Goal: Task Accomplishment & Management: Complete application form

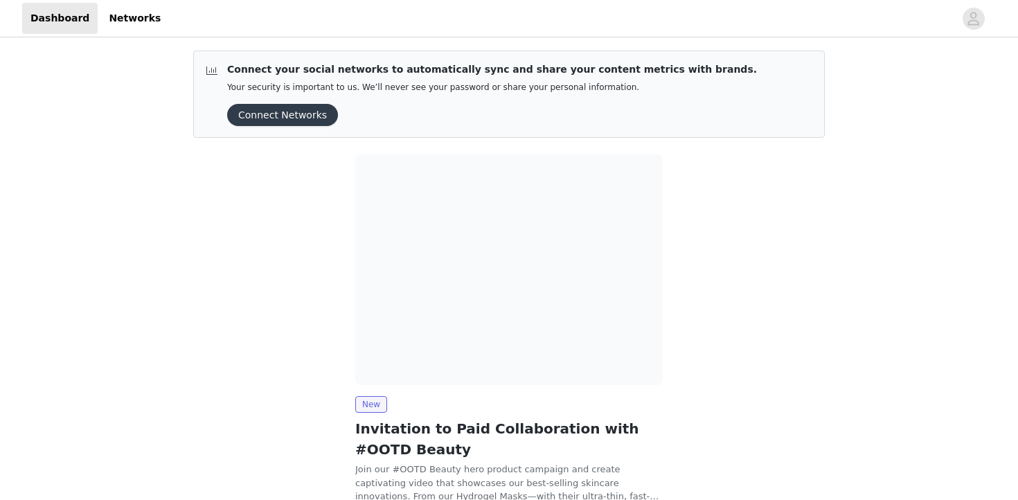
scroll to position [107, 0]
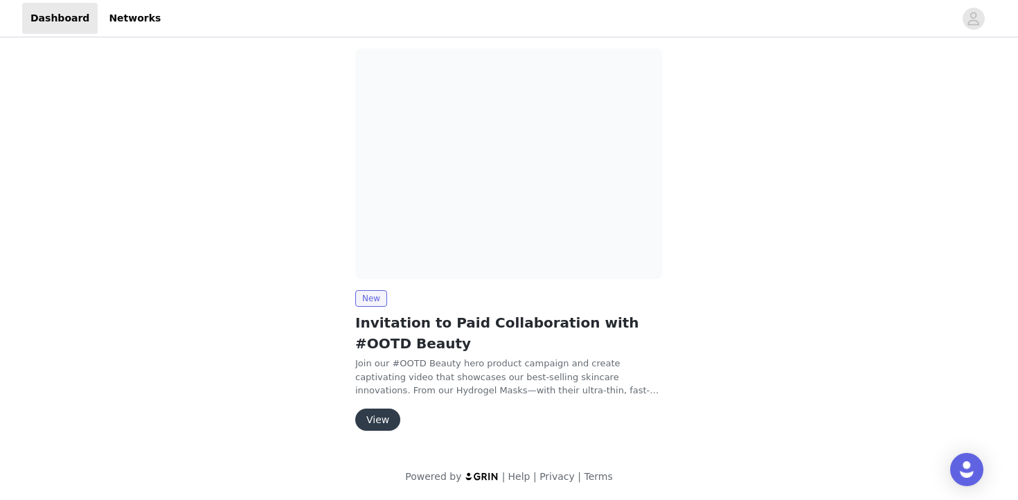
click at [377, 405] on div "New Invitation to Paid Collaboration with #OOTD Beauty Join our #OOTD Beauty he…" at bounding box center [509, 360] width 308 height 141
click at [376, 411] on button "View" at bounding box center [377, 420] width 45 height 22
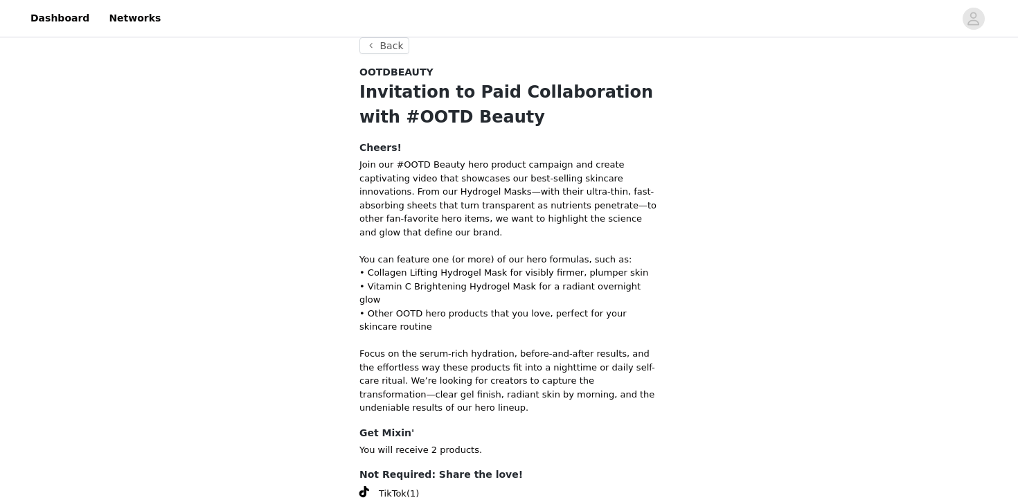
scroll to position [15, 0]
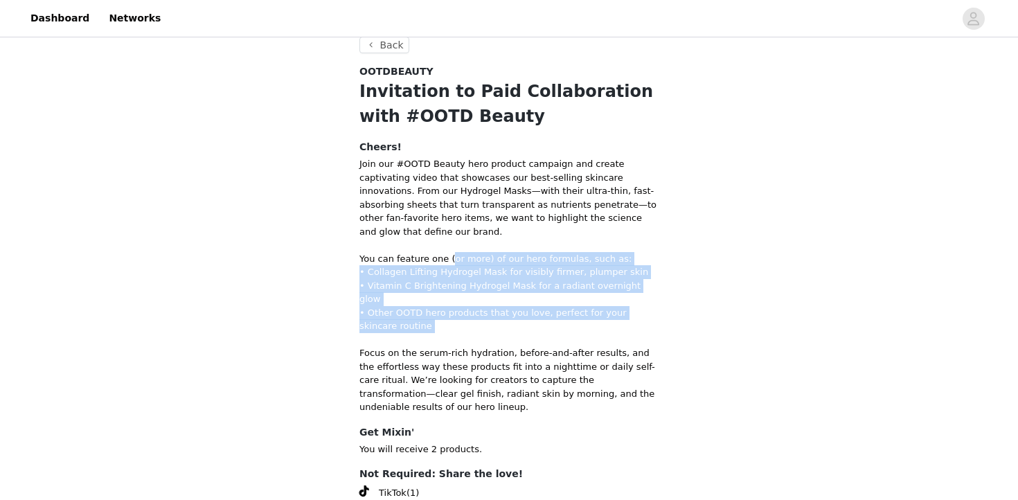
drag, startPoint x: 449, startPoint y: 240, endPoint x: 475, endPoint y: 312, distance: 76.5
click at [475, 312] on p "Join our #OOTD Beauty hero product campaign and create captivating video that s…" at bounding box center [509, 285] width 299 height 257
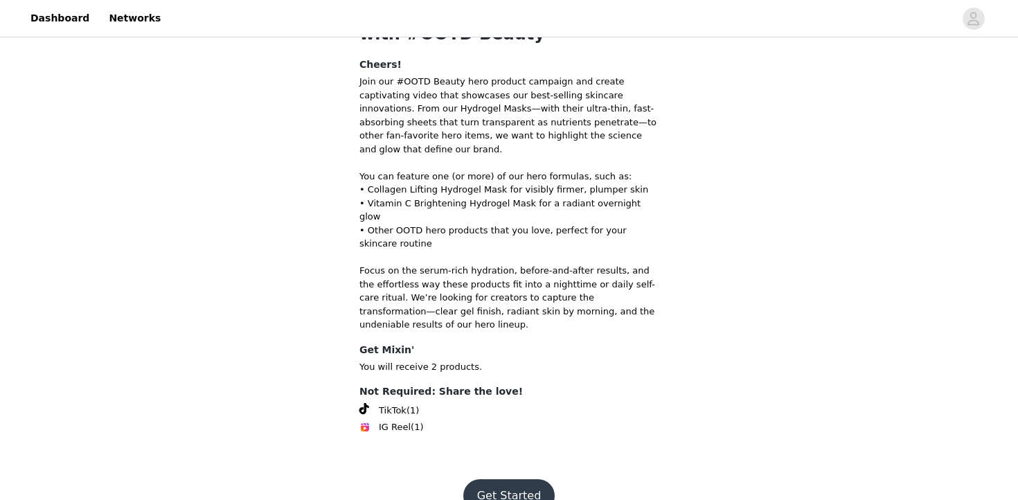
scroll to position [99, 0]
click at [494, 461] on footer "Get Started" at bounding box center [509, 494] width 180 height 67
click at [497, 477] on button "Get Started" at bounding box center [509, 493] width 92 height 33
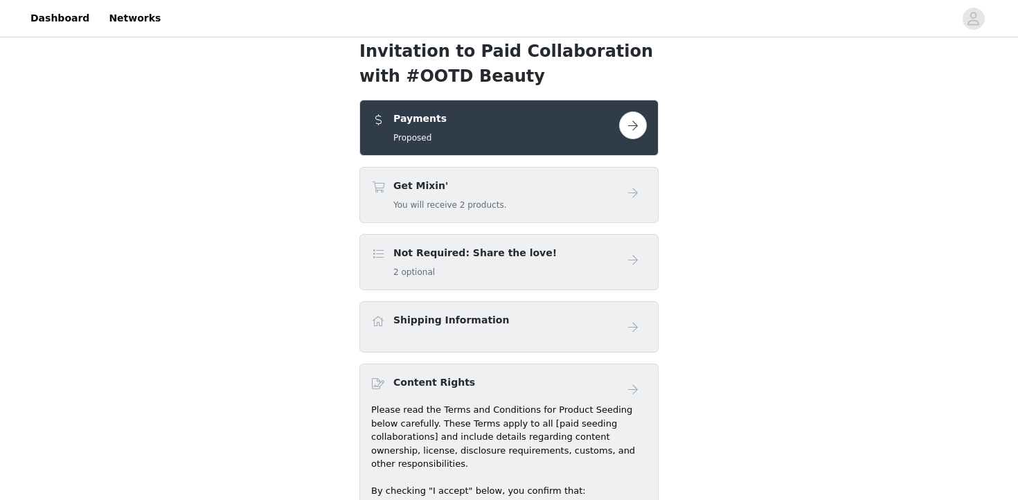
scroll to position [4, 0]
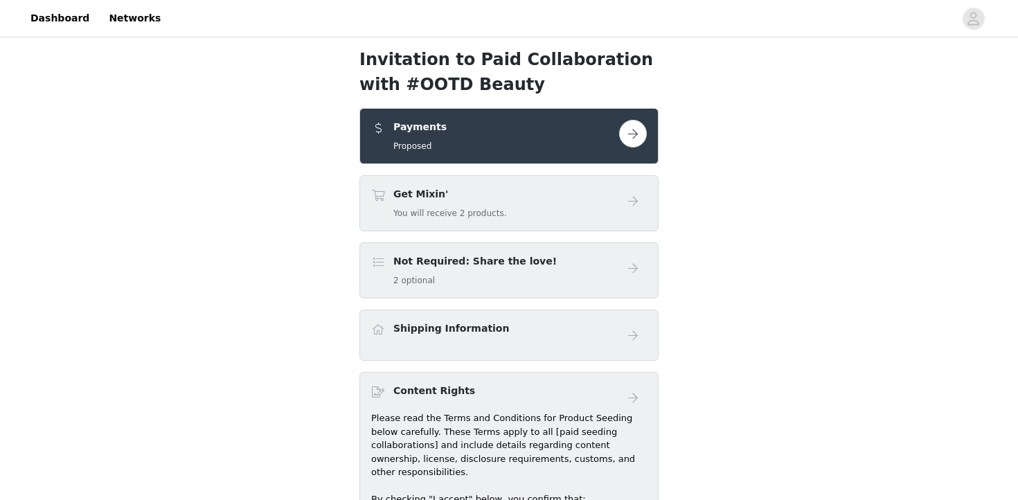
click at [634, 137] on button "button" at bounding box center [633, 134] width 28 height 28
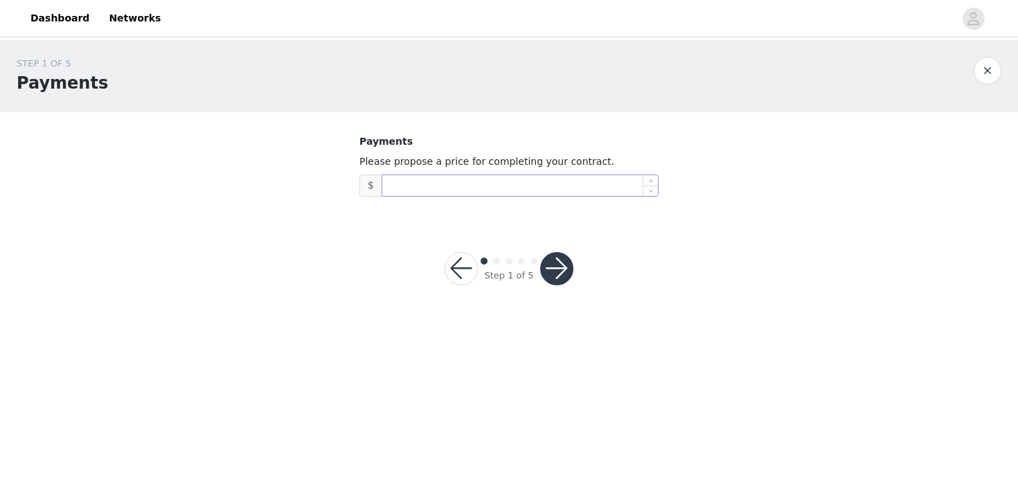
click at [409, 186] on input at bounding box center [520, 185] width 276 height 21
click at [448, 202] on section "Payments Please propose a price for completing your contract. $" at bounding box center [509, 165] width 333 height 107
click at [443, 195] on input at bounding box center [520, 185] width 276 height 21
type input "4,000"
click at [419, 226] on footer "Step 1 of 5" at bounding box center [509, 269] width 195 height 100
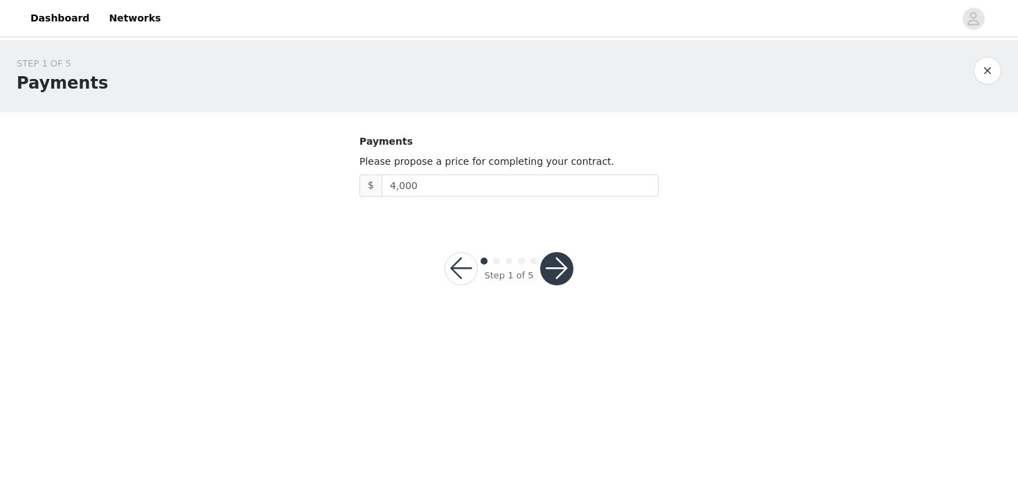
click at [564, 274] on button "button" at bounding box center [556, 268] width 33 height 33
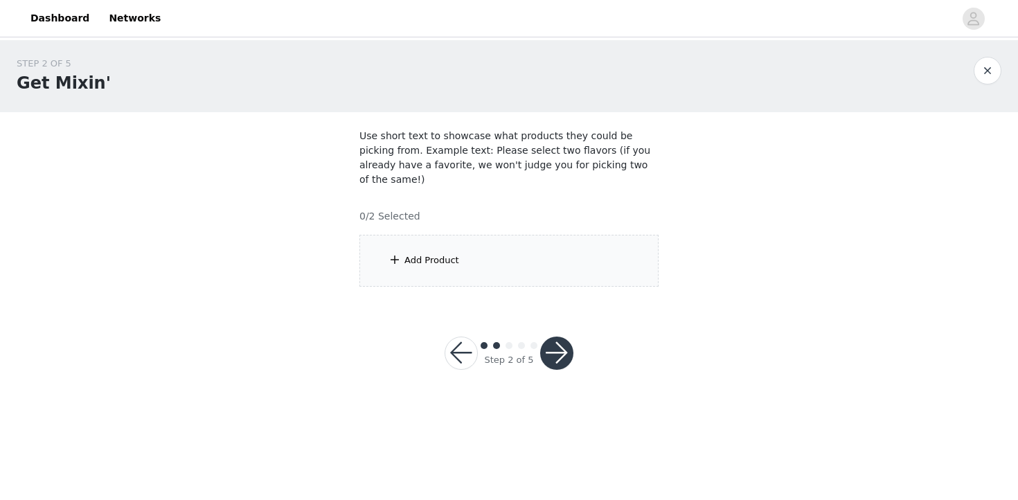
click at [454, 344] on button "button" at bounding box center [461, 353] width 33 height 33
click at [422, 254] on div "Add Product" at bounding box center [432, 261] width 55 height 14
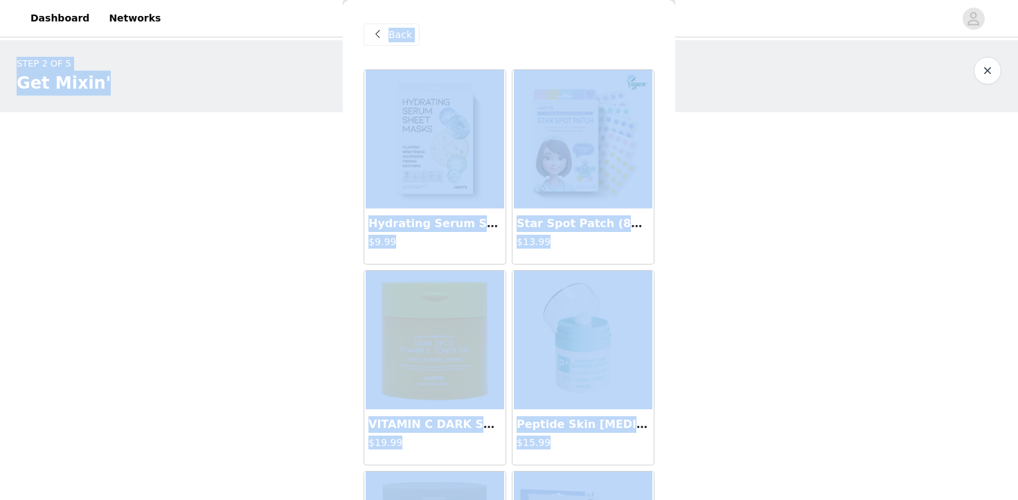
drag, startPoint x: 560, startPoint y: 445, endPoint x: 471, endPoint y: -12, distance: 465.9
click at [471, 0] on html "Dashboard Networks STEP 2 OF 5 Get Mixin' Use short text to showcase what produ…" at bounding box center [509, 250] width 1018 height 500
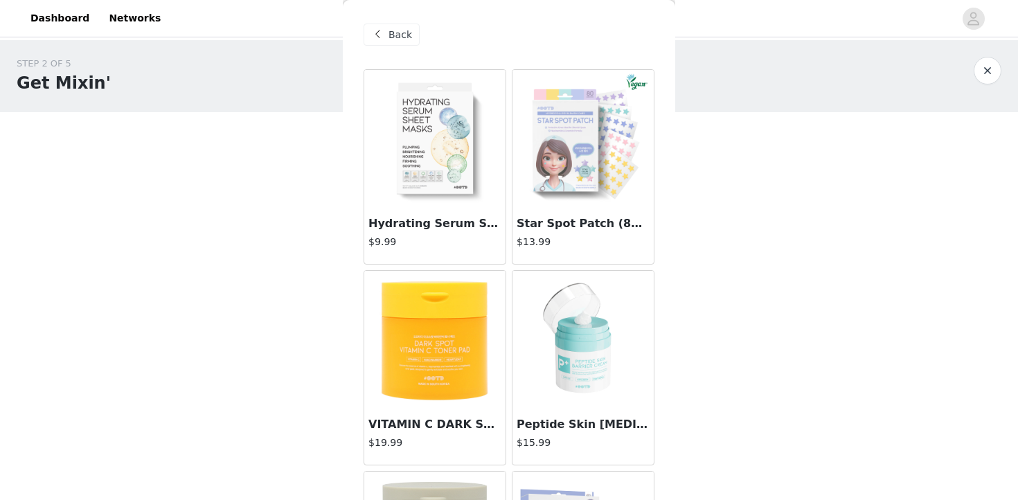
click at [793, 203] on div "STEP 2 OF 5 Get Mixin' Use short text to showcase what products they could be p…" at bounding box center [509, 171] width 1018 height 263
click at [413, 223] on h3 "Hydrating Serum Sheet Mask Starter Kit (5pcs)" at bounding box center [435, 223] width 133 height 17
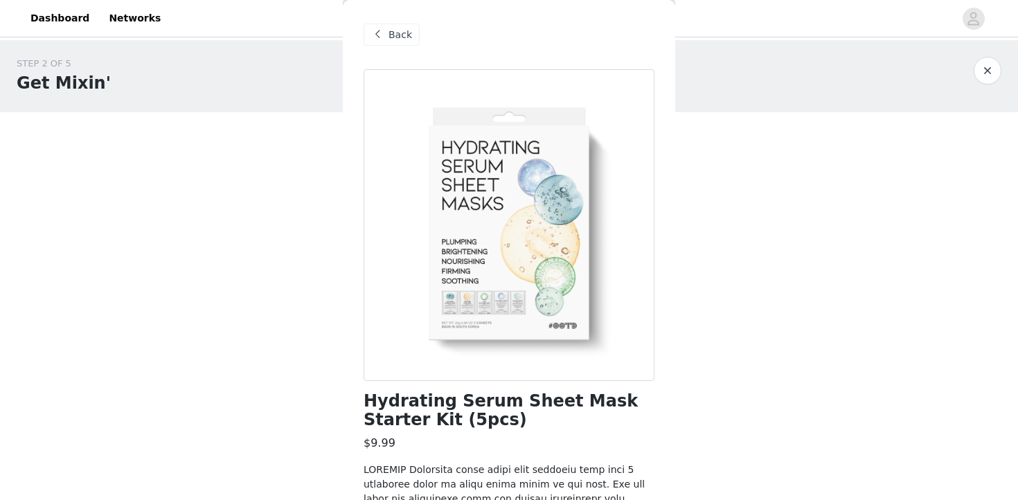
click at [387, 37] on div "Back" at bounding box center [392, 35] width 56 height 22
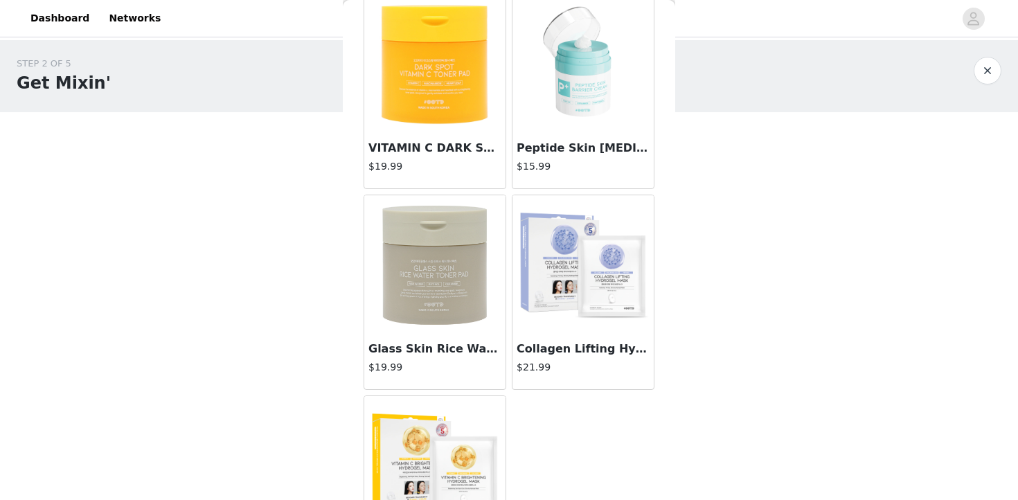
scroll to position [319, 0]
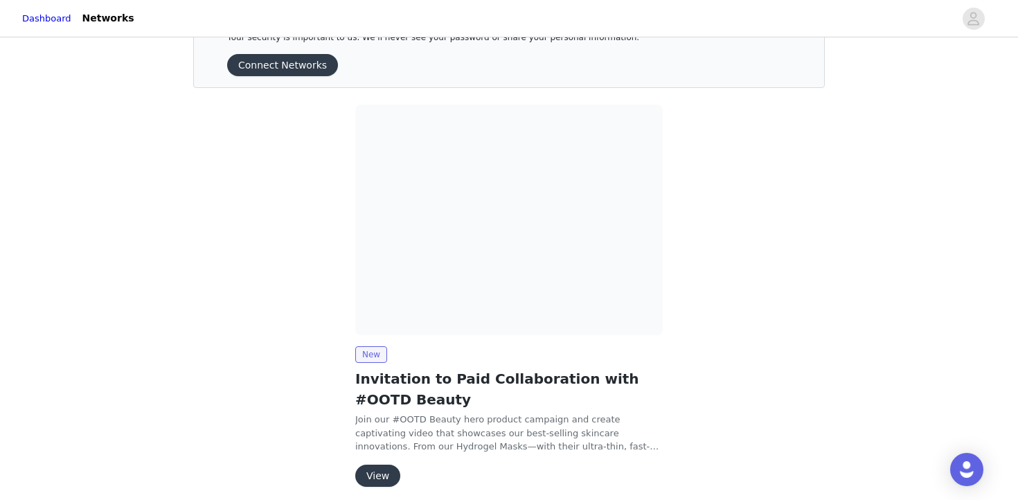
scroll to position [107, 0]
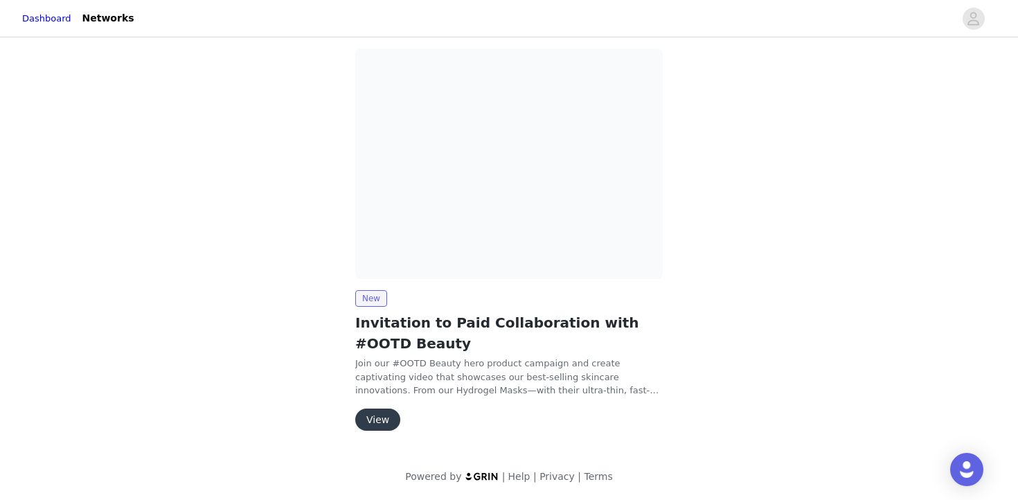
click at [374, 418] on button "View" at bounding box center [377, 420] width 45 height 22
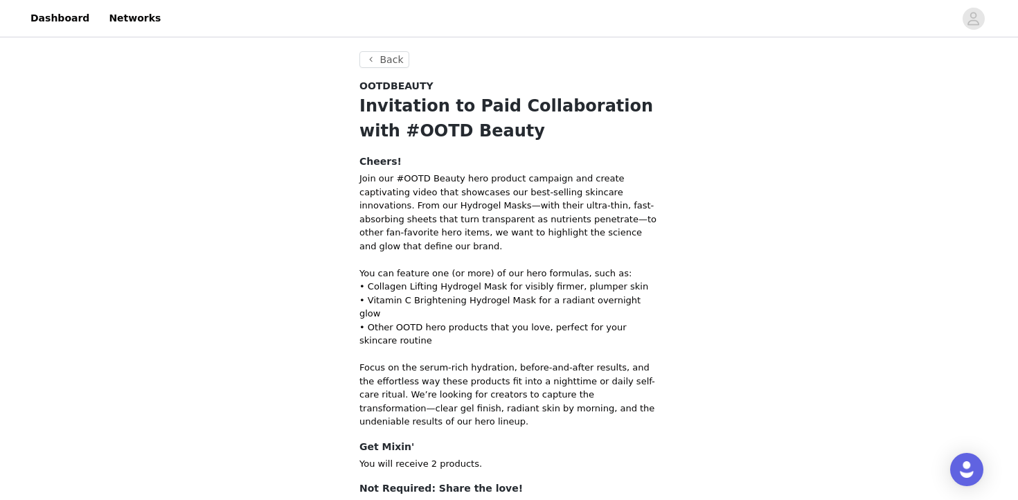
drag, startPoint x: 355, startPoint y: 265, endPoint x: 406, endPoint y: 310, distance: 68.2
click at [406, 310] on section "Back OOTDBEAUTY Invitation to Paid Collaboration with #OOTD Beauty Cheers! Join…" at bounding box center [509, 305] width 333 height 508
click at [406, 310] on p "Join our #OOTD Beauty hero product campaign and create captivating video that s…" at bounding box center [509, 300] width 299 height 257
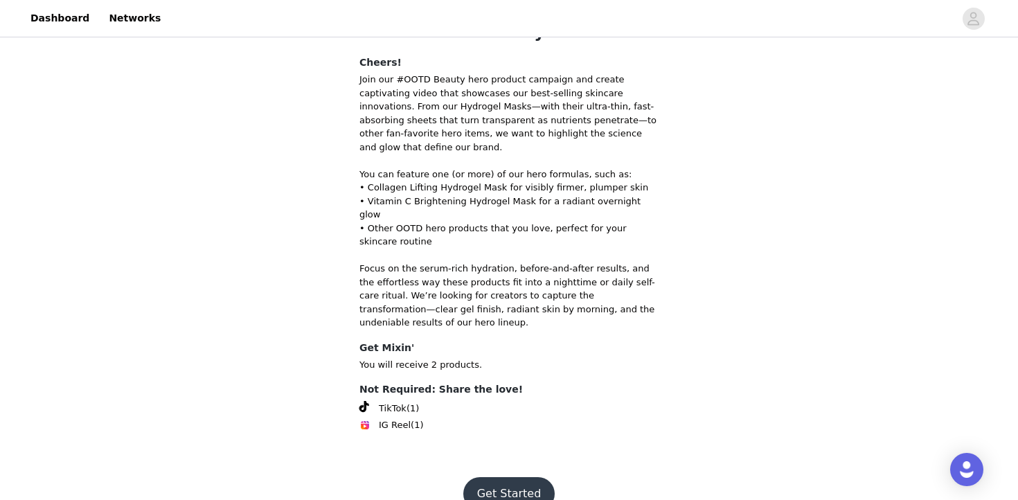
click at [515, 477] on button "Get Started" at bounding box center [509, 493] width 92 height 33
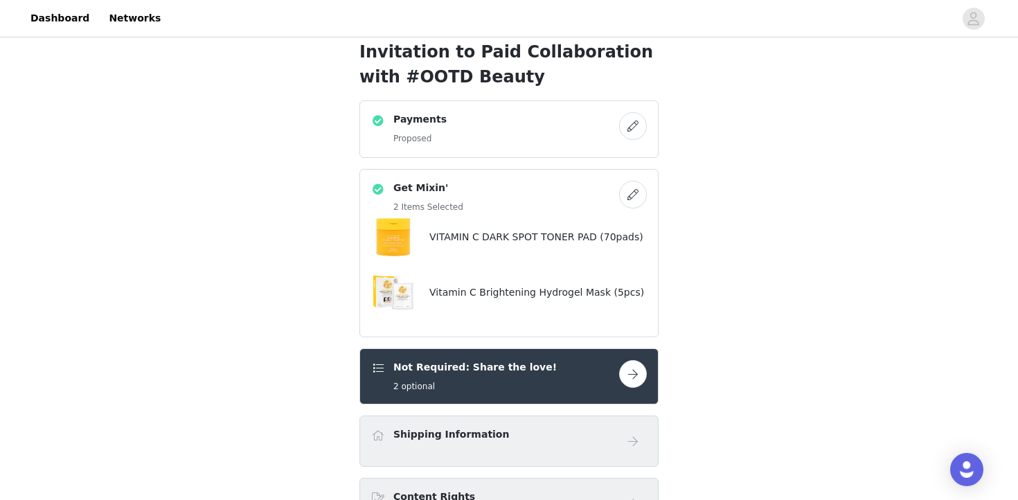
scroll to position [13, 0]
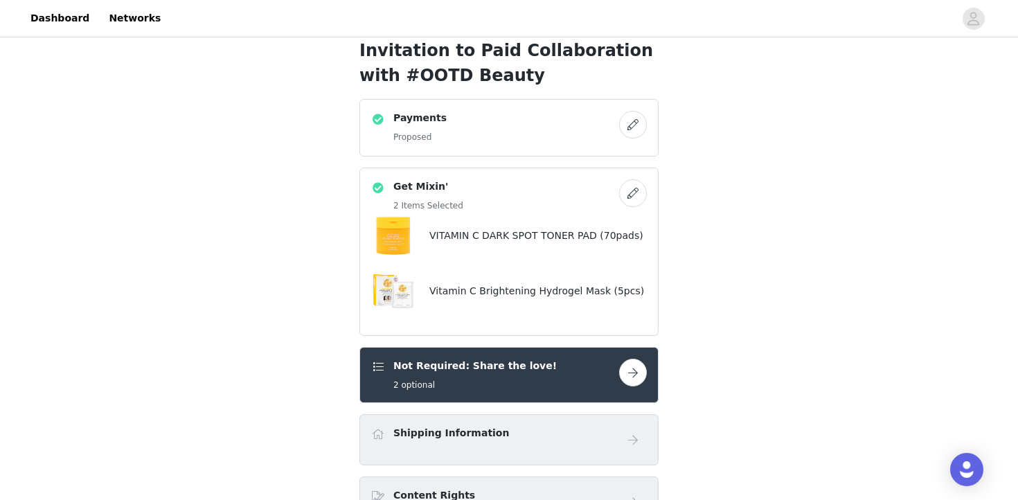
click at [640, 125] on button "button" at bounding box center [633, 125] width 28 height 28
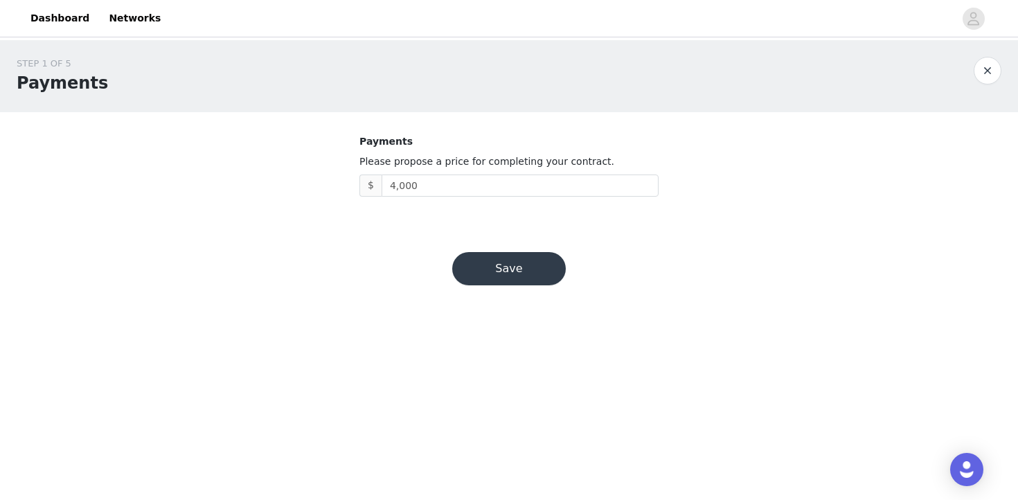
click at [509, 272] on button "Save" at bounding box center [509, 268] width 114 height 33
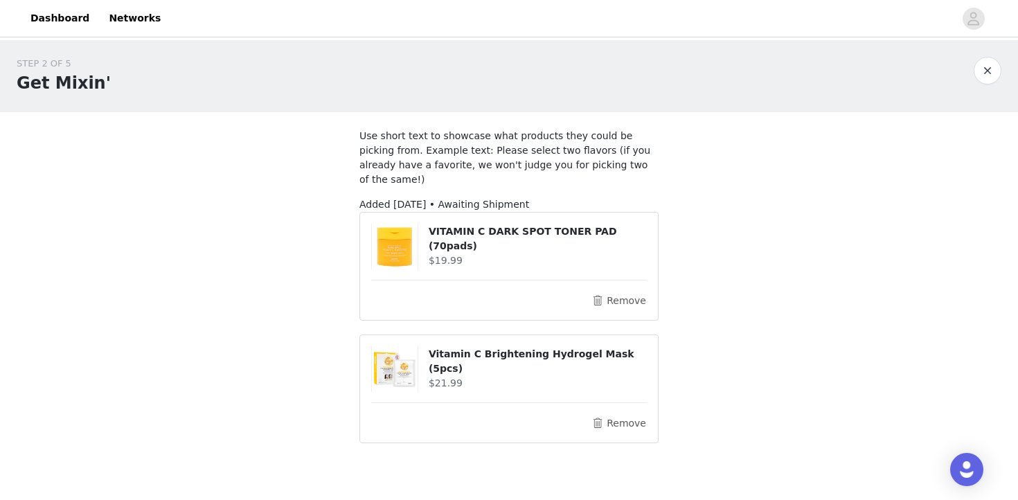
scroll to position [58, 0]
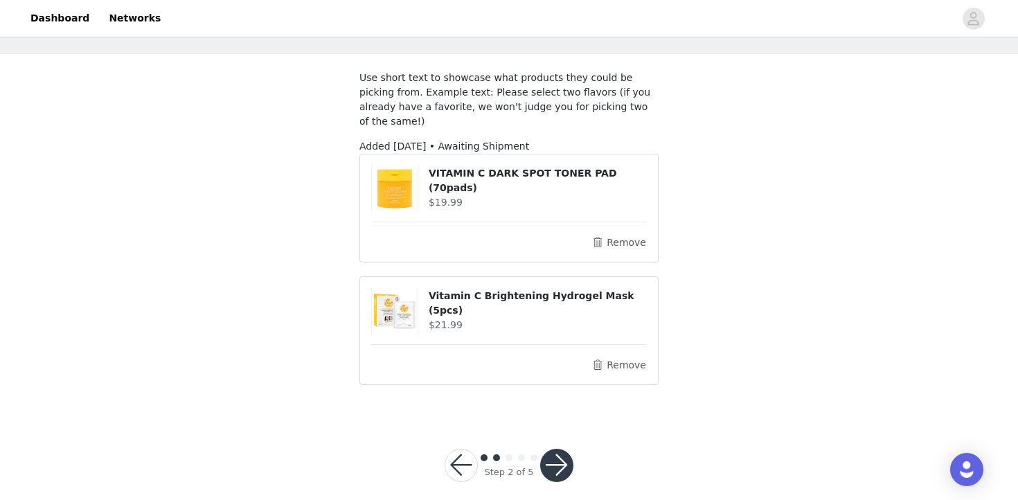
click at [564, 455] on button "button" at bounding box center [556, 465] width 33 height 33
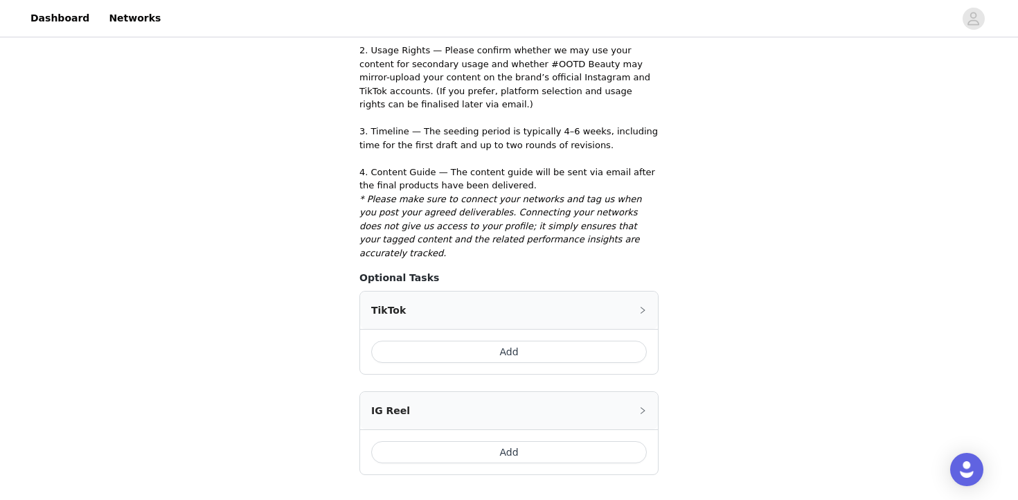
scroll to position [400, 0]
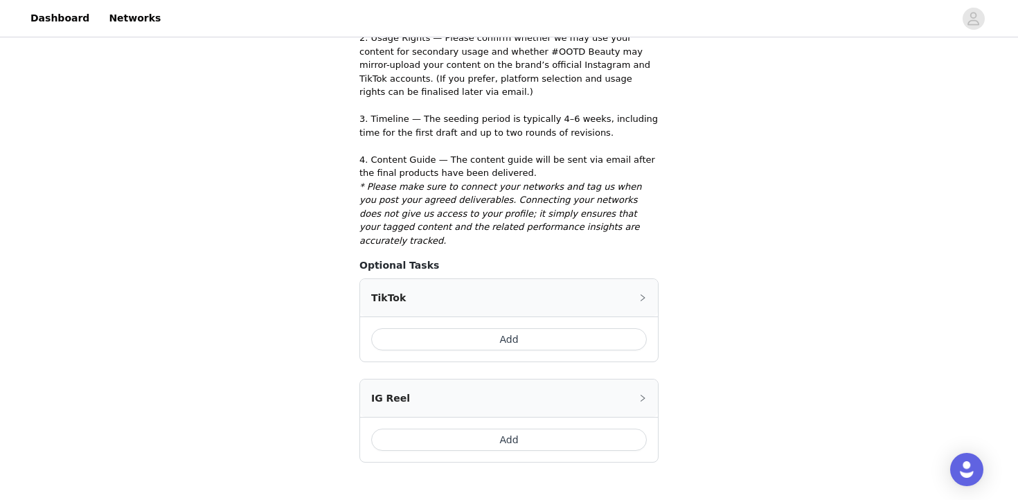
click at [457, 328] on button "Add" at bounding box center [509, 339] width 276 height 22
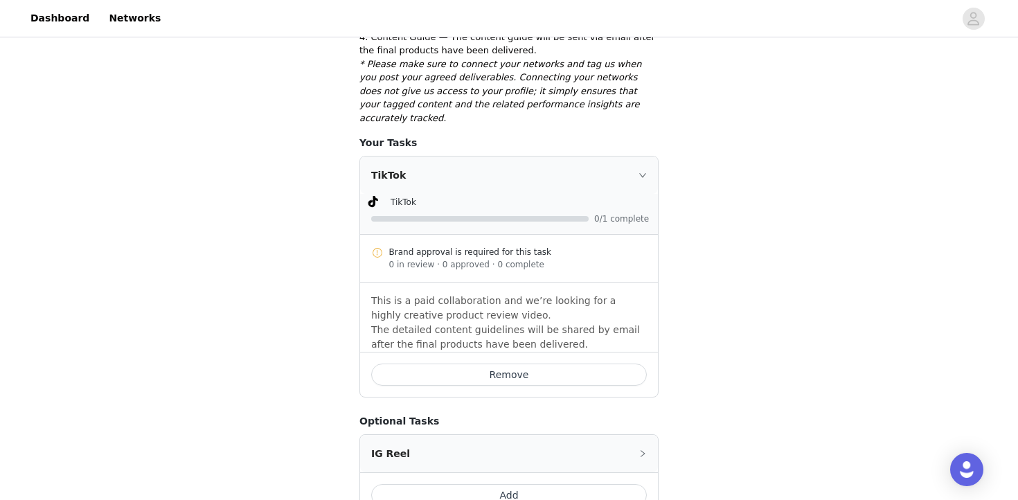
scroll to position [565, 0]
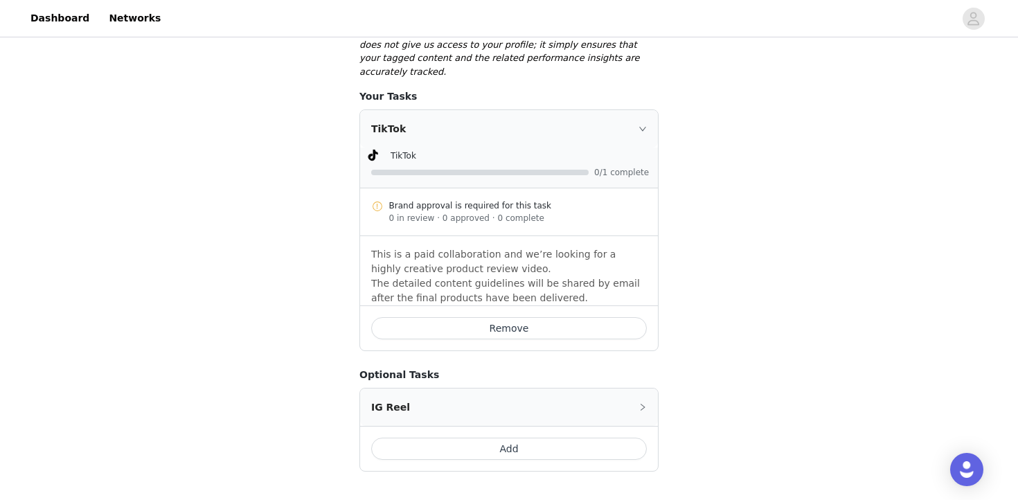
scroll to position [645, 0]
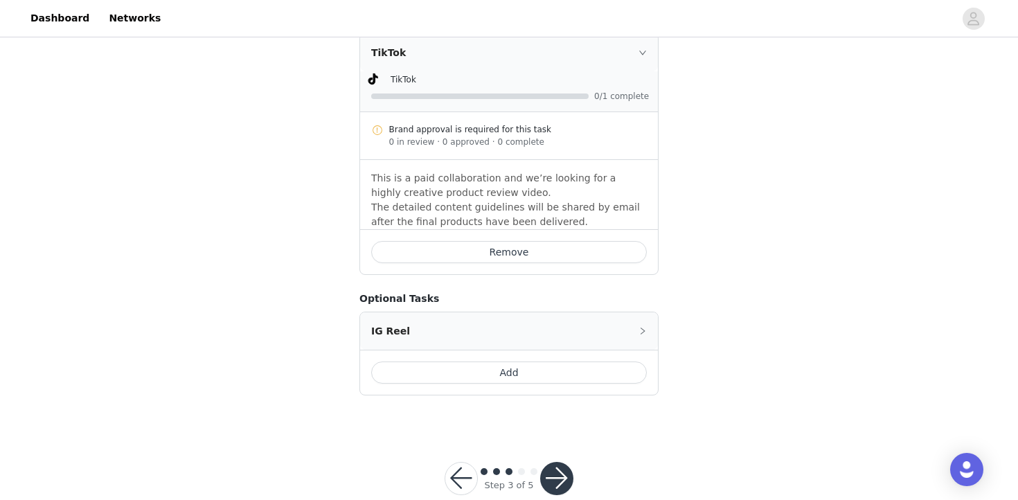
click at [565, 462] on button "button" at bounding box center [556, 478] width 33 height 33
